Goal: Find specific page/section: Find specific page/section

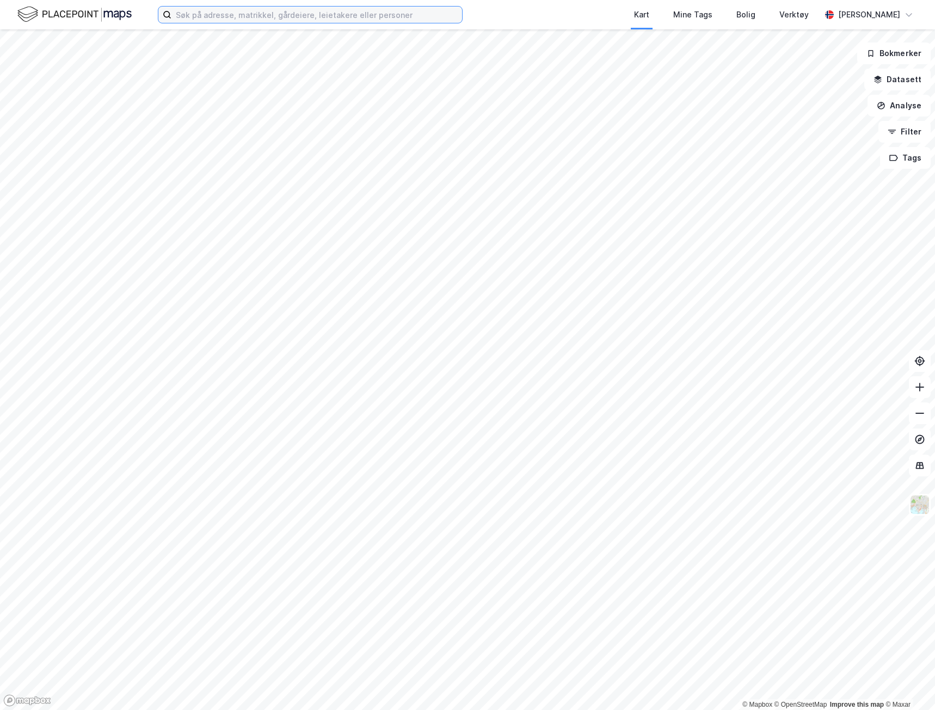
click at [321, 15] on input at bounding box center [316, 15] width 291 height 16
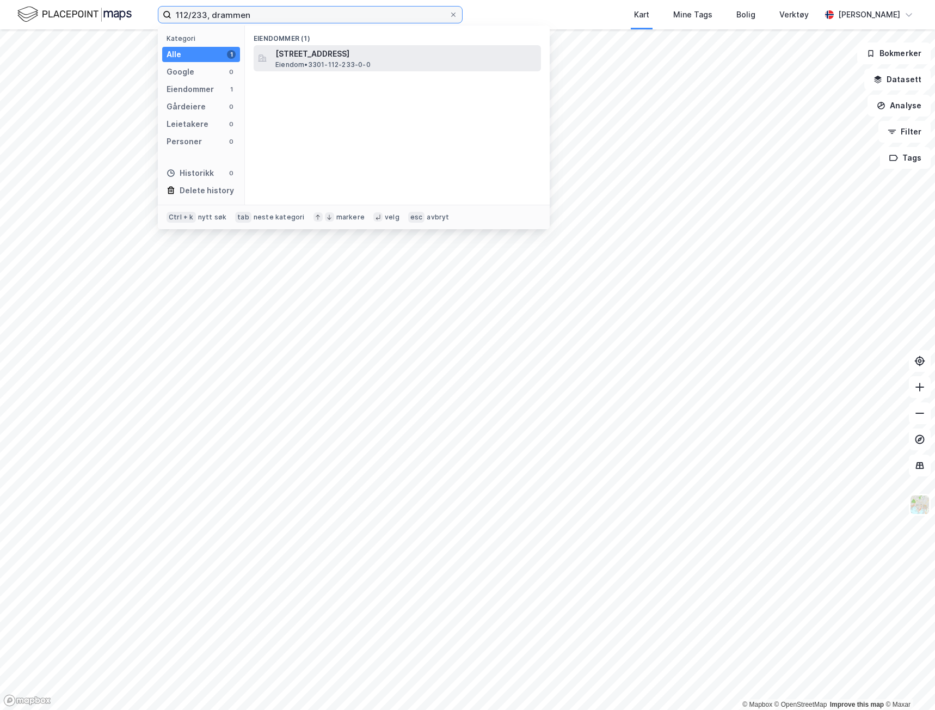
type input "112/233, drammen"
